Goal: Communication & Community: Ask a question

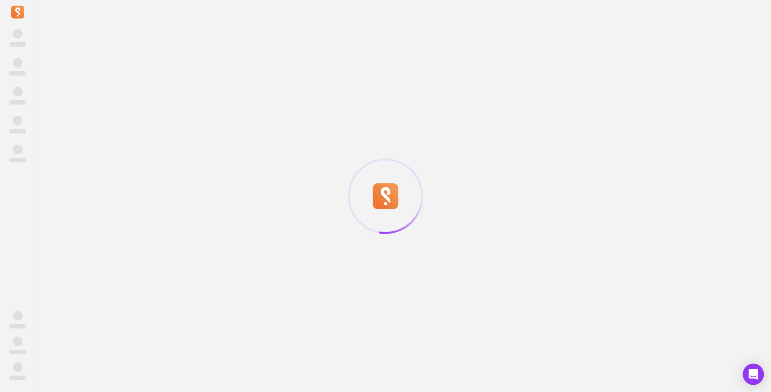
click at [751, 373] on icon "Open Intercom Messenger" at bounding box center [753, 374] width 9 height 10
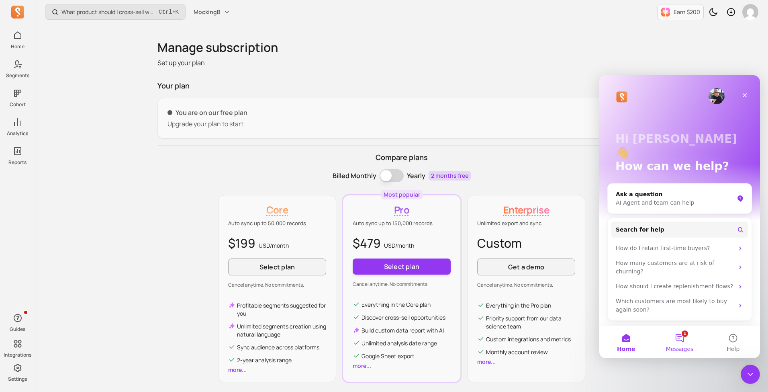
click at [685, 335] on button "1 Messages" at bounding box center [679, 342] width 53 height 32
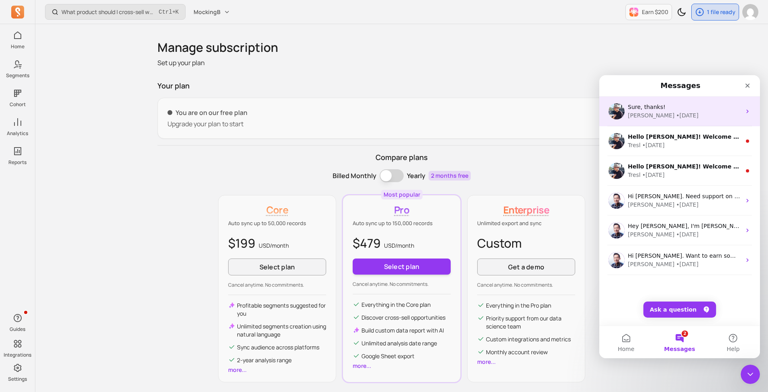
click at [677, 112] on div "[PERSON_NAME] • [DATE]" at bounding box center [684, 115] width 113 height 8
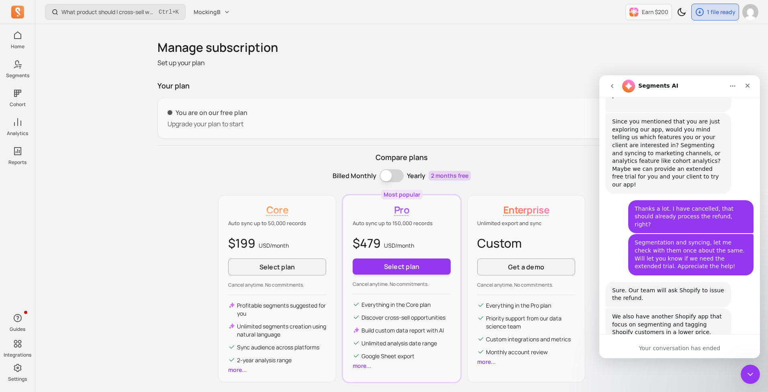
scroll to position [386, 0]
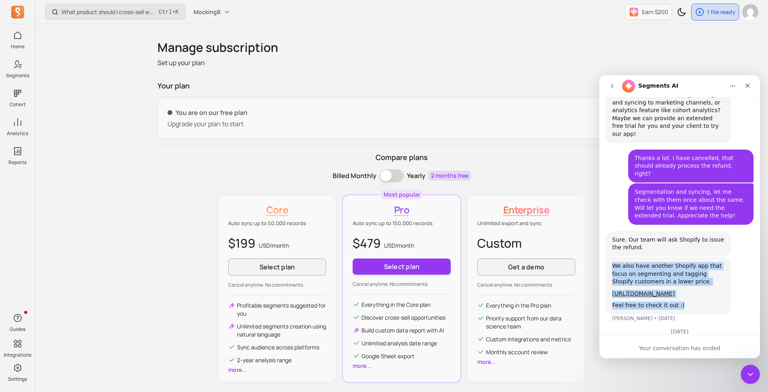
drag, startPoint x: 685, startPoint y: 265, endPoint x: 635, endPoint y: 214, distance: 71.0
click at [635, 214] on div "Hi there! You're speaking with Segments AI. I'm well trained and ready to assis…" at bounding box center [680, 43] width 148 height 646
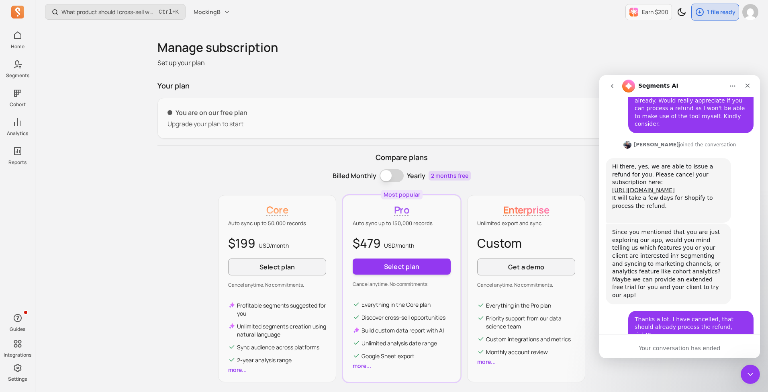
scroll to position [172, 0]
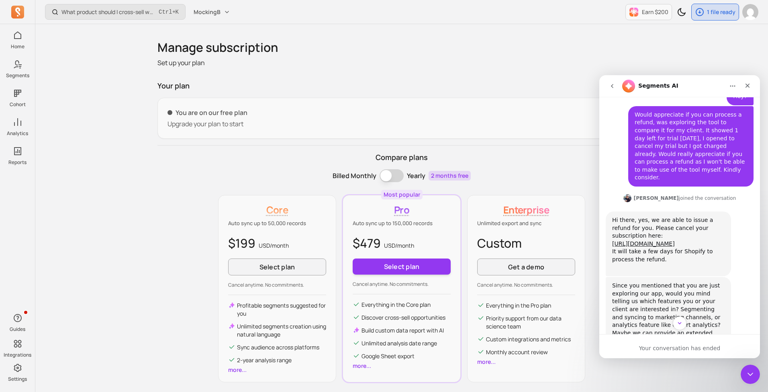
click at [728, 88] on button "Home" at bounding box center [732, 85] width 15 height 15
click at [720, 120] on div "Download transcript" at bounding box center [711, 122] width 57 height 8
click at [614, 88] on icon "go back" at bounding box center [612, 86] width 6 height 6
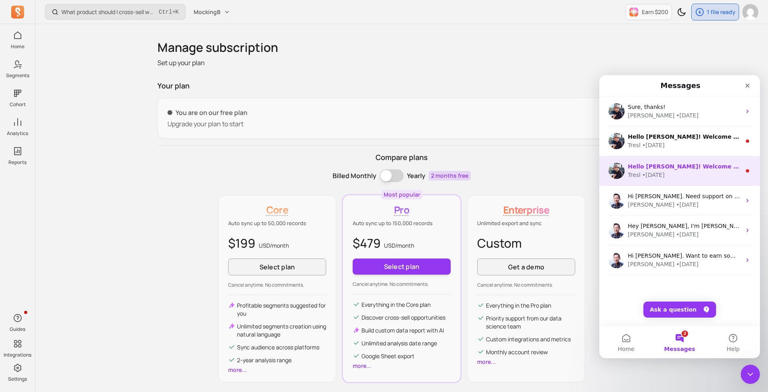
scroll to position [0, 0]
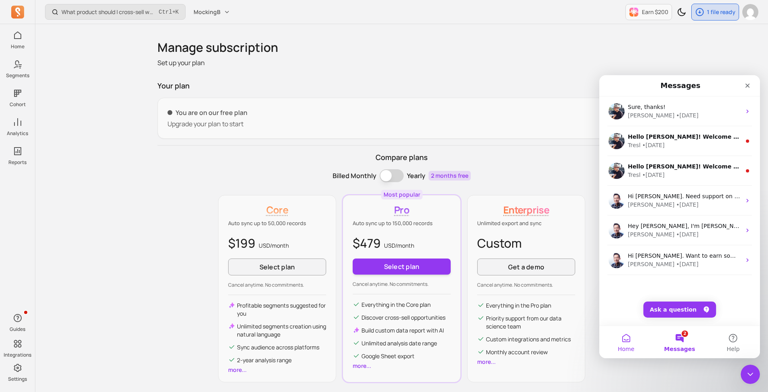
click at [634, 347] on button "Home" at bounding box center [625, 342] width 53 height 32
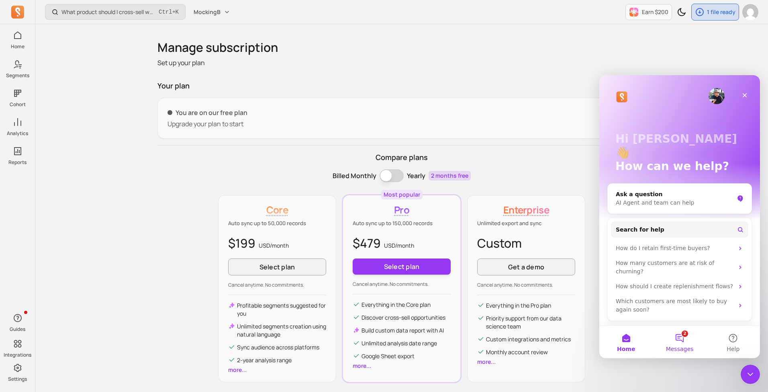
click at [678, 330] on button "2 Messages" at bounding box center [679, 342] width 53 height 32
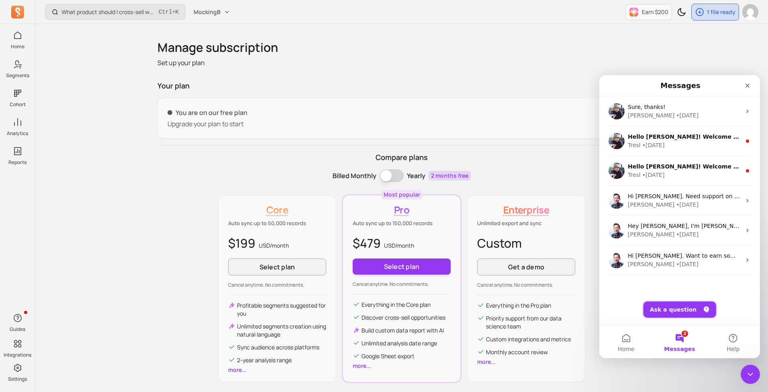
click at [681, 314] on button "Ask a question" at bounding box center [679, 309] width 73 height 16
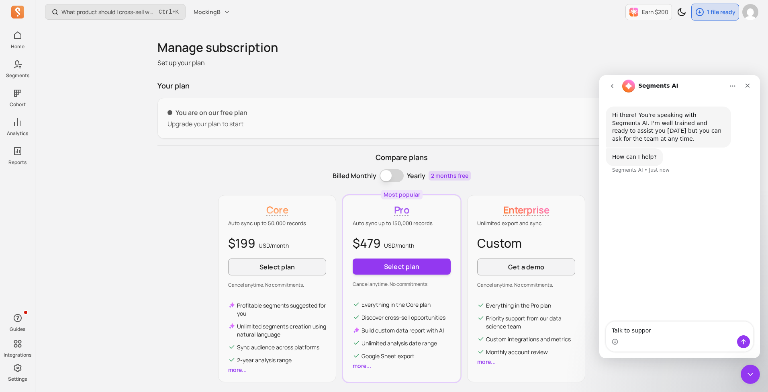
type textarea "Talk to support"
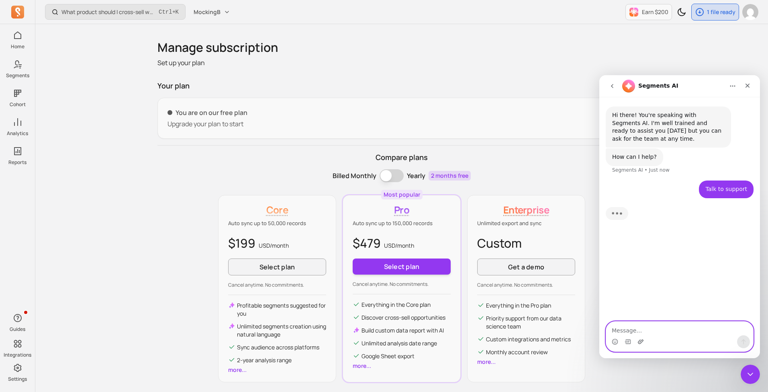
click at [642, 342] on icon "Upload attachment" at bounding box center [641, 341] width 6 height 4
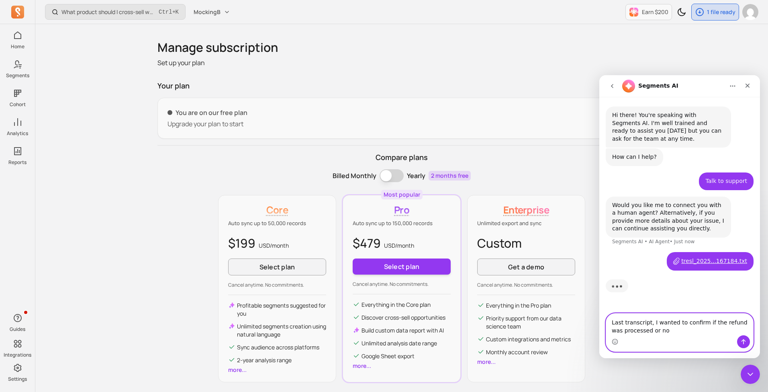
type textarea "Last transcript, I wanted to confirm if the refund was processed or not"
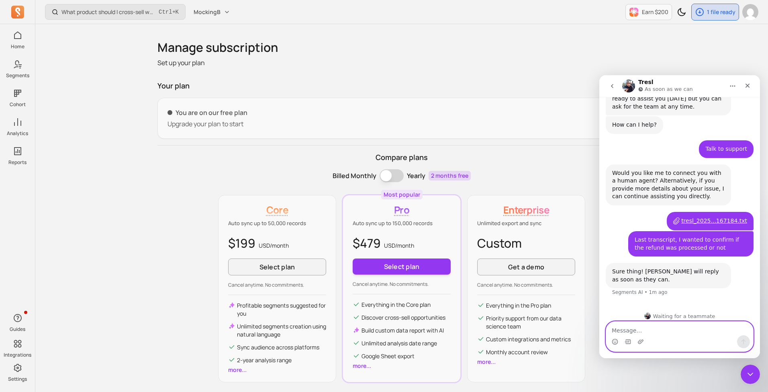
scroll to position [30, 0]
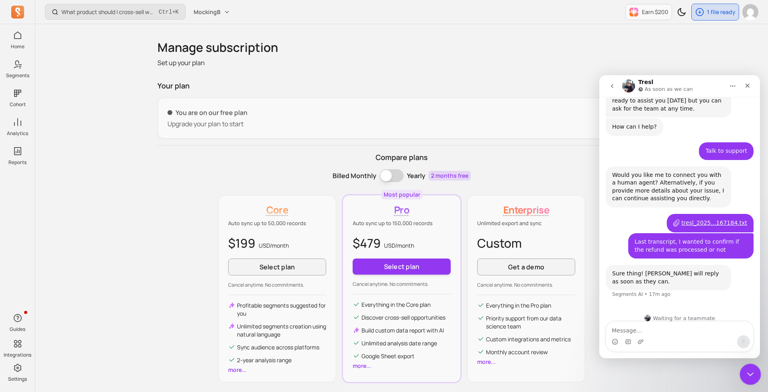
drag, startPoint x: 1493, startPoint y: 724, endPoint x: 753, endPoint y: 373, distance: 819.4
click at [754, 373] on div "Close Intercom Messenger" at bounding box center [748, 372] width 19 height 19
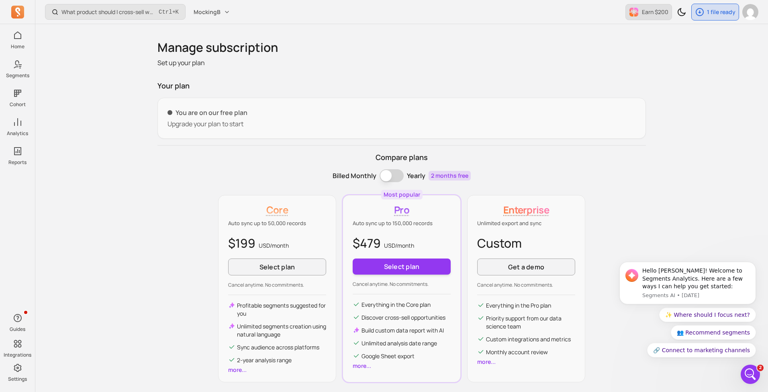
scroll to position [0, 0]
